Goal: Register for event/course

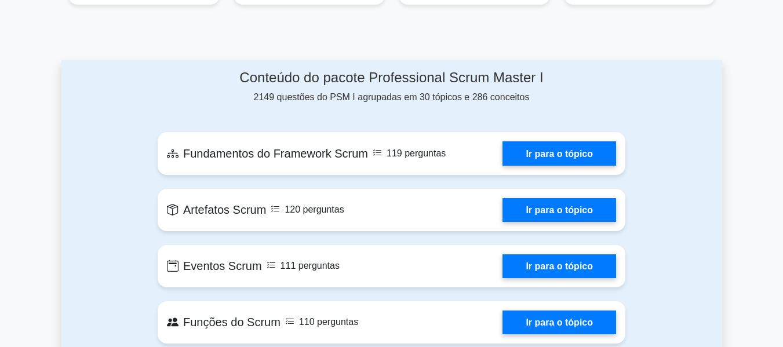
scroll to position [580, 0]
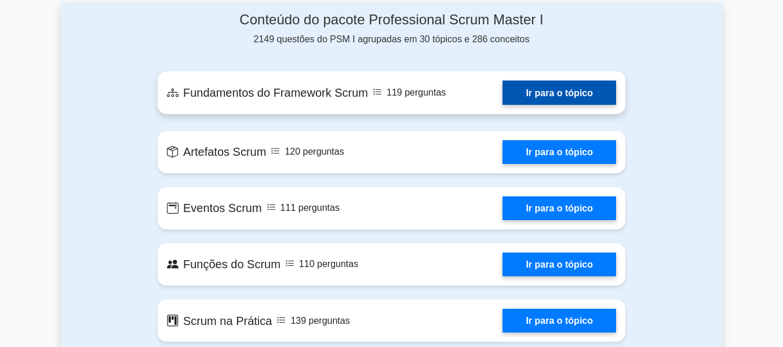
click at [534, 91] on link "Ir para o tópico" at bounding box center [559, 93] width 114 height 24
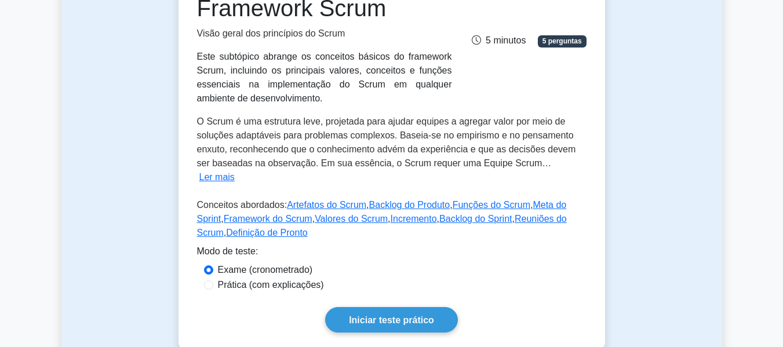
scroll to position [232, 0]
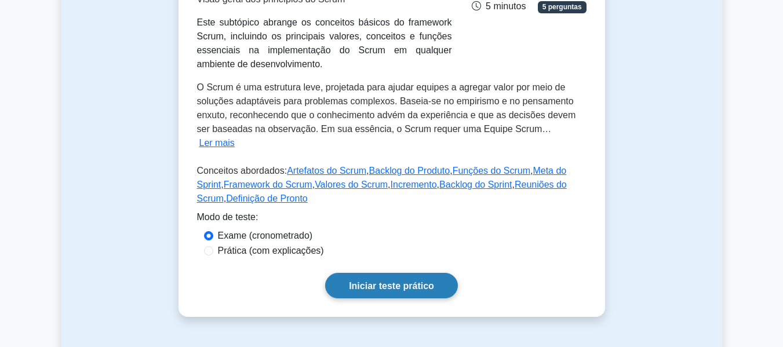
click at [389, 281] on font "Iniciar teste prático" at bounding box center [391, 286] width 85 height 10
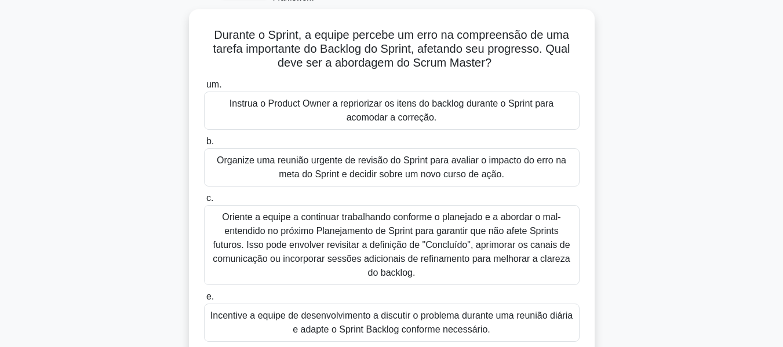
scroll to position [79, 0]
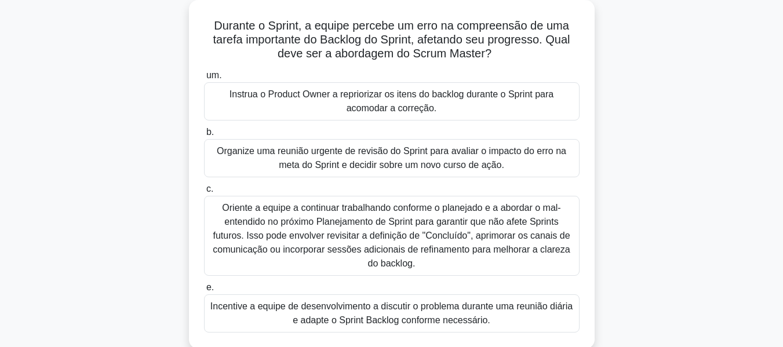
click at [321, 309] on font "Incentive a equipe de desenvolvimento a discutir o problema durante uma reunião…" at bounding box center [391, 313] width 362 height 24
click at [204, 292] on input "e. Incentive a equipe de desenvolvimento a discutir o problema durante uma reun…" at bounding box center [204, 288] width 0 height 8
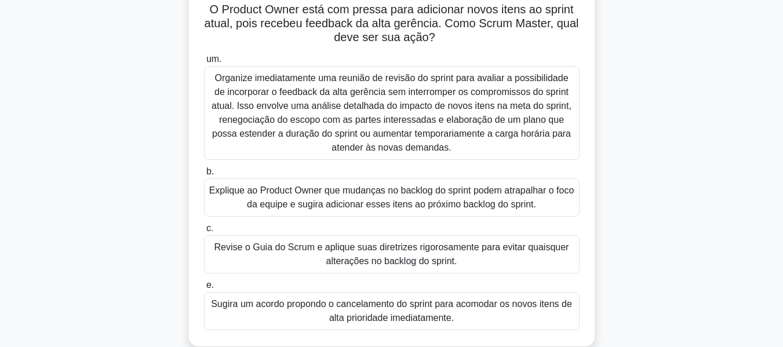
scroll to position [116, 0]
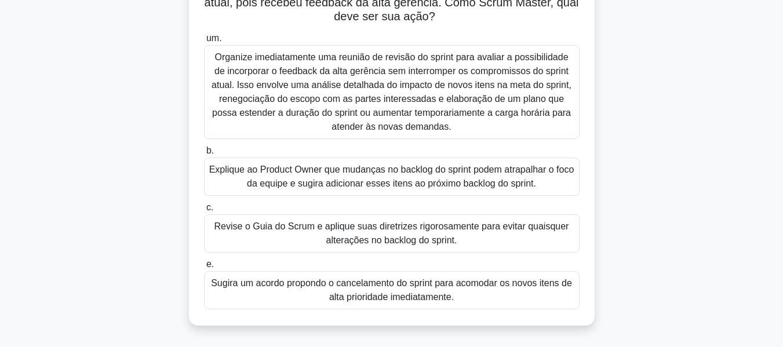
click at [295, 181] on font "Explique ao Product Owner que mudanças no backlog do sprint podem atrapalhar o …" at bounding box center [391, 177] width 365 height 24
click at [204, 155] on input "b. Explique ao Product Owner que mudanças no backlog do sprint podem atrapalhar…" at bounding box center [204, 151] width 0 height 8
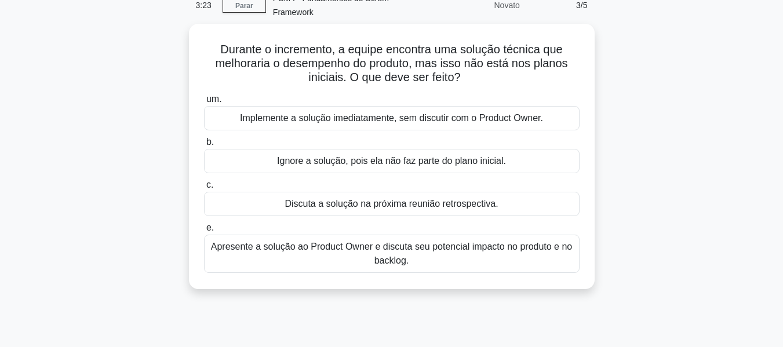
scroll to position [0, 0]
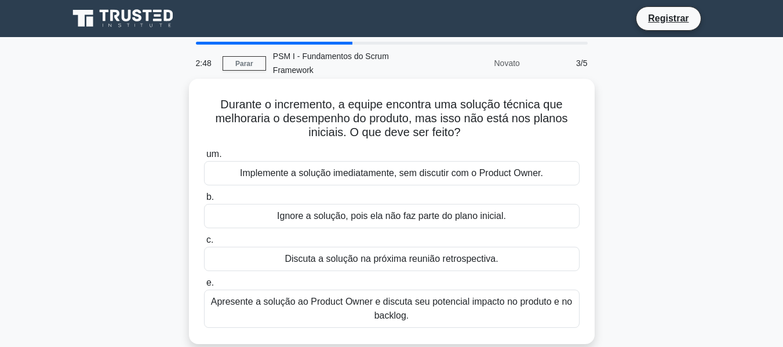
click at [320, 314] on font "Apresente a solução ao Product Owner e discuta seu potencial impacto no produto…" at bounding box center [391, 309] width 365 height 28
click at [204, 287] on input "e. Apresente a solução ao Product Owner e discuta seu potencial impacto no prod…" at bounding box center [204, 283] width 0 height 8
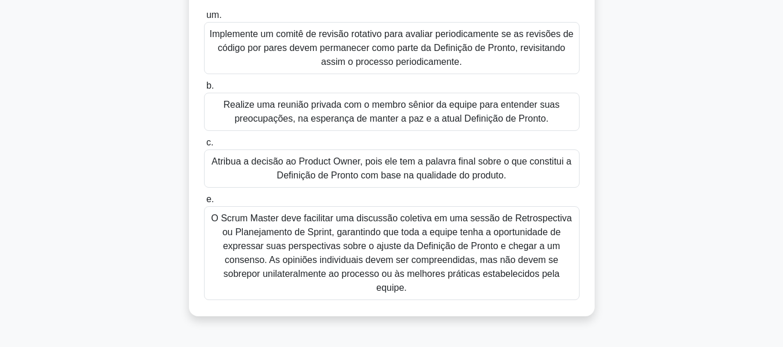
scroll to position [174, 0]
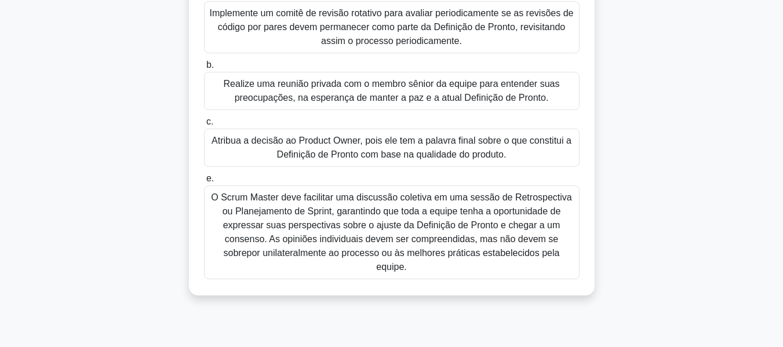
click at [335, 149] on font "Atribua a decisão ao Product Owner, pois ele tem a palavra final sobre o que co…" at bounding box center [392, 148] width 360 height 24
click at [204, 126] on input "c. Atribua a decisão ao Product Owner, pois ele tem a palavra final sobre o que…" at bounding box center [204, 122] width 0 height 8
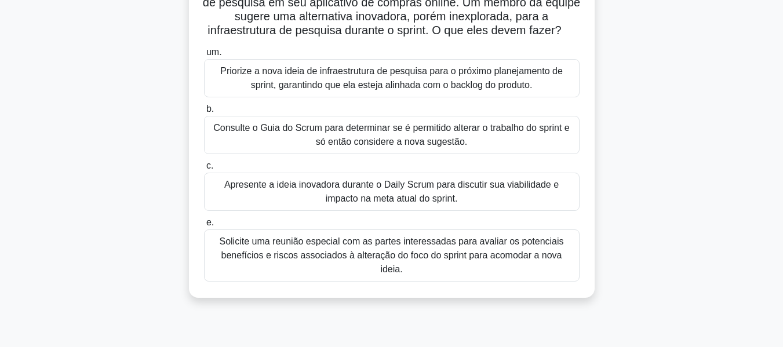
scroll to position [58, 0]
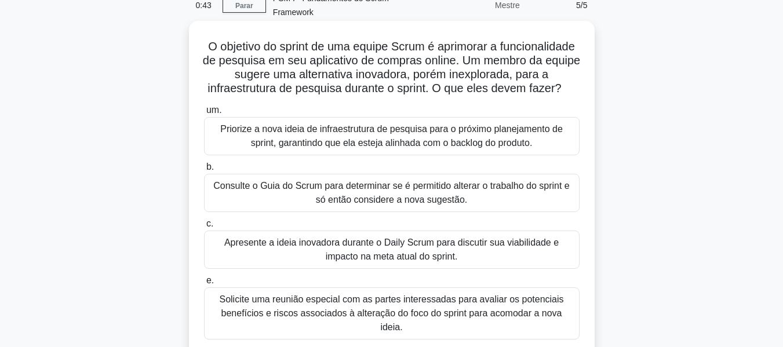
click at [323, 148] on font "Priorize a nova ideia de infraestrutura de pesquisa para o próximo planejamento…" at bounding box center [391, 136] width 343 height 24
click at [204, 114] on input "um. Priorize a nova ideia de infraestrutura de pesquisa para o próximo planejam…" at bounding box center [204, 111] width 0 height 8
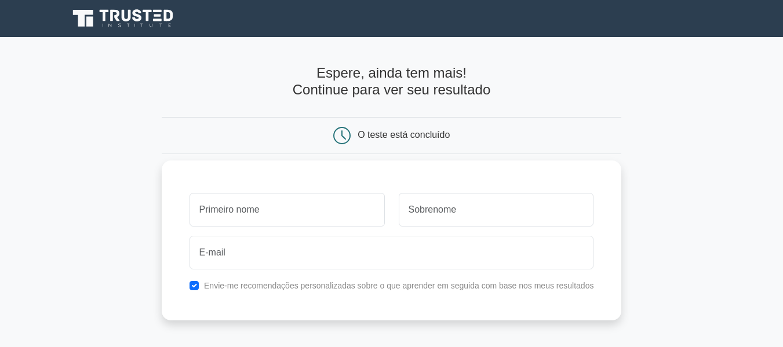
click at [282, 204] on input "text" at bounding box center [287, 210] width 195 height 34
type input "MARLON"
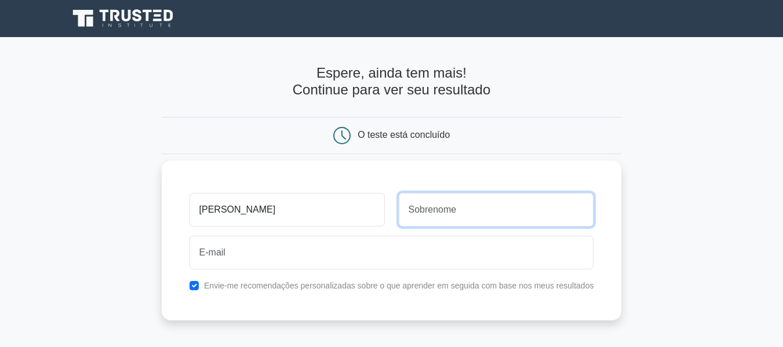
click at [428, 214] on input "text" at bounding box center [496, 210] width 195 height 34
type input "SOUSA SIQUEIRA"
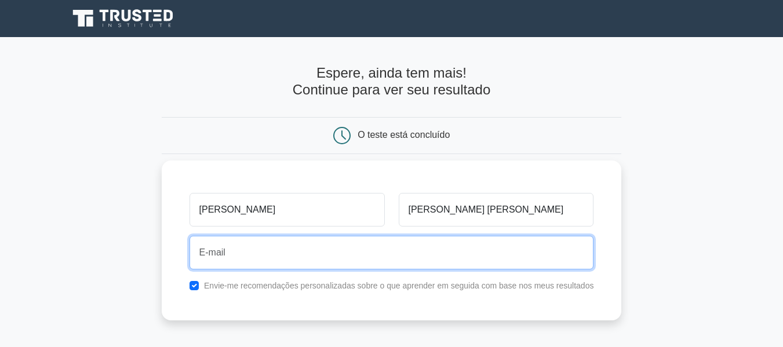
click at [278, 257] on input "email" at bounding box center [392, 253] width 405 height 34
type input "marlonsousiq@gmail.com"
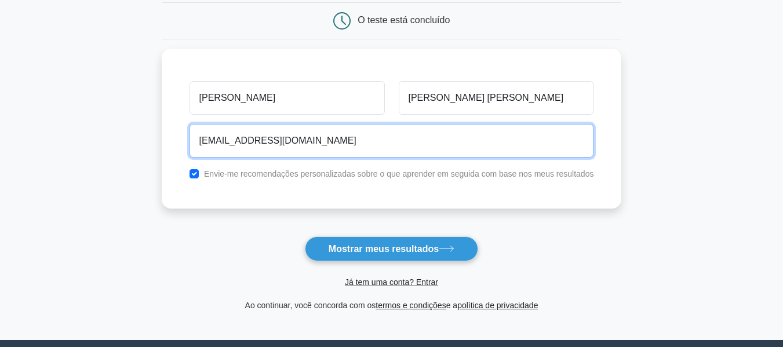
scroll to position [116, 0]
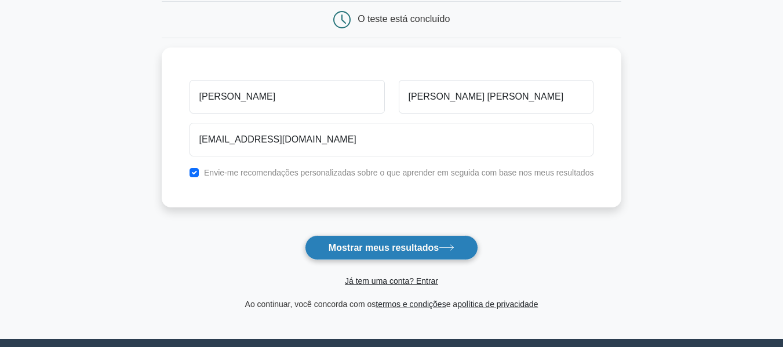
click at [358, 250] on font "Mostrar meus resultados" at bounding box center [384, 248] width 110 height 10
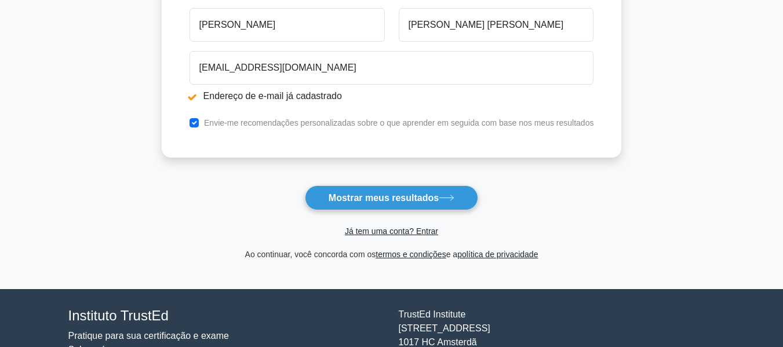
scroll to position [232, 0]
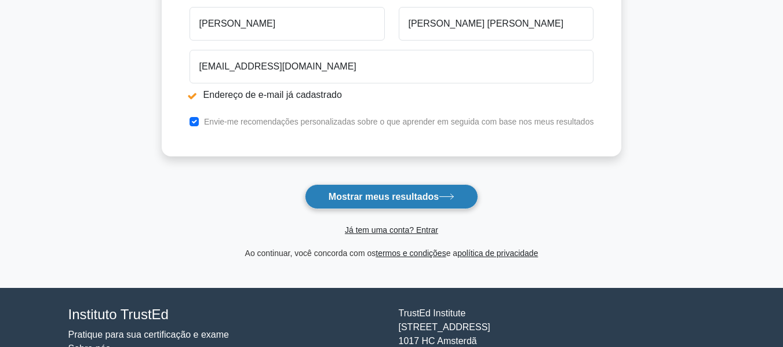
click at [391, 201] on font "Mostrar meus resultados" at bounding box center [384, 197] width 110 height 10
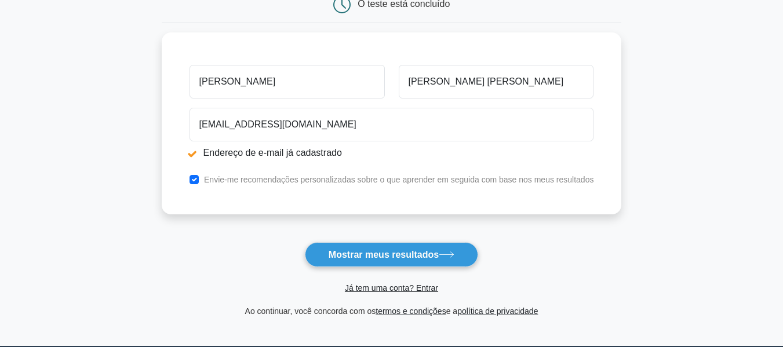
scroll to position [290, 0]
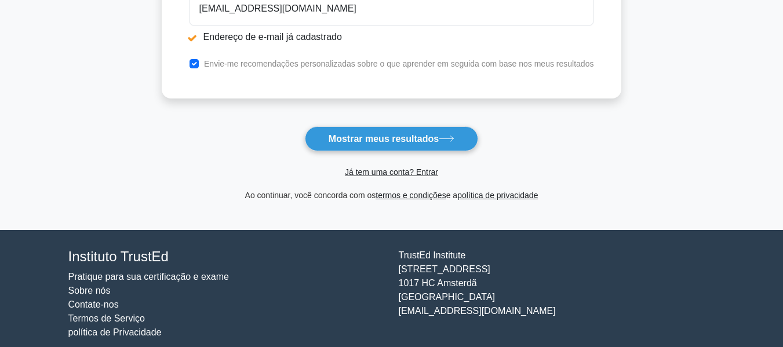
click at [417, 140] on font "Mostrar meus resultados" at bounding box center [384, 139] width 110 height 10
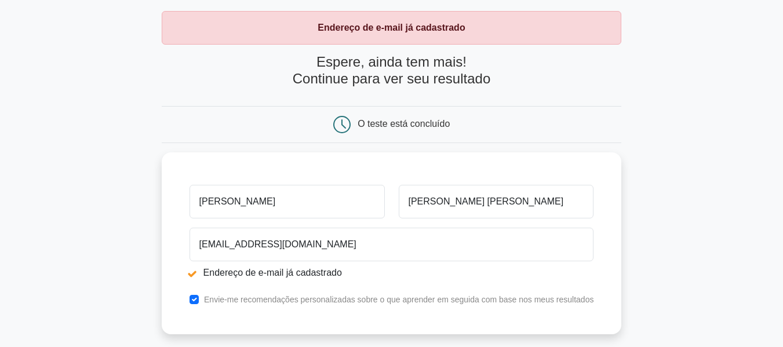
scroll to position [174, 0]
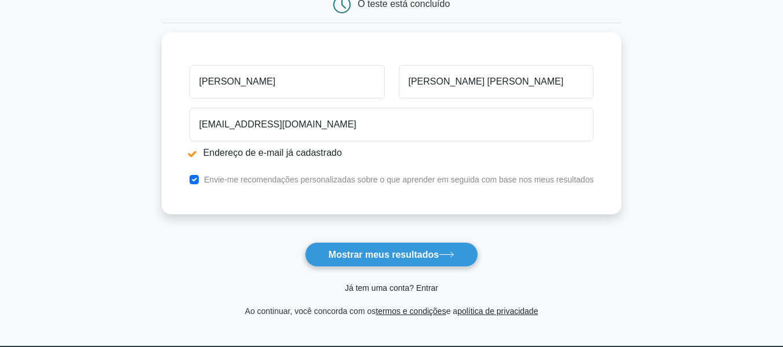
click at [377, 287] on font "Já tem uma conta? Entrar" at bounding box center [391, 287] width 93 height 9
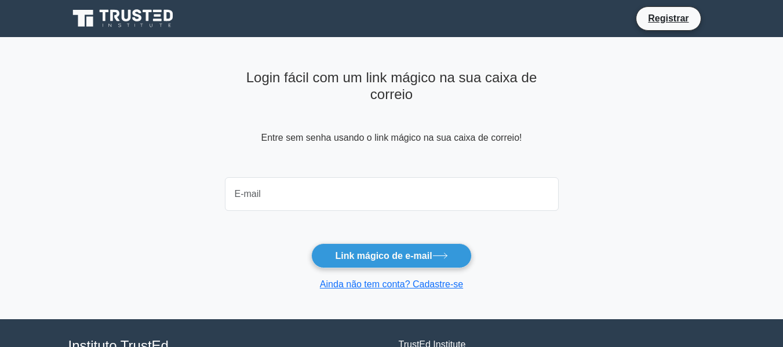
click at [286, 198] on input "email" at bounding box center [392, 194] width 334 height 34
type input "marlonsousiq@gmail.com"
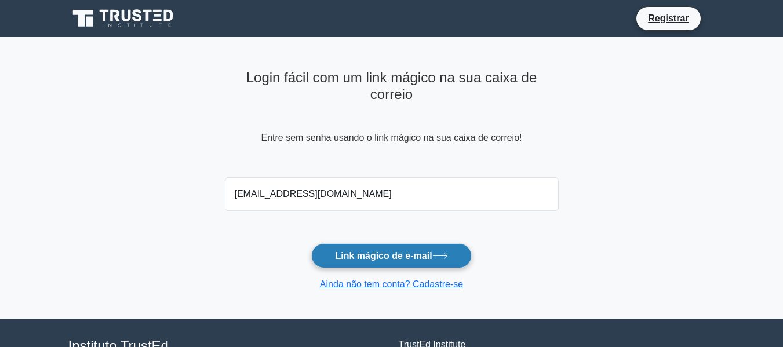
click at [354, 254] on font "Link mágico de e-mail" at bounding box center [383, 256] width 97 height 10
